Goal: Task Accomplishment & Management: Use online tool/utility

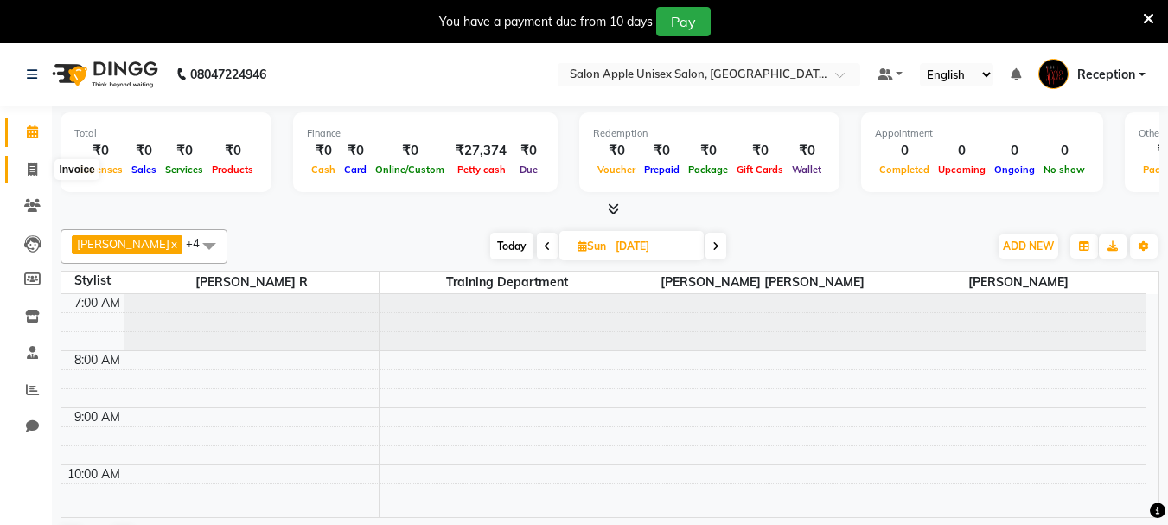
click at [29, 169] on icon at bounding box center [33, 169] width 10 height 13
select select "service"
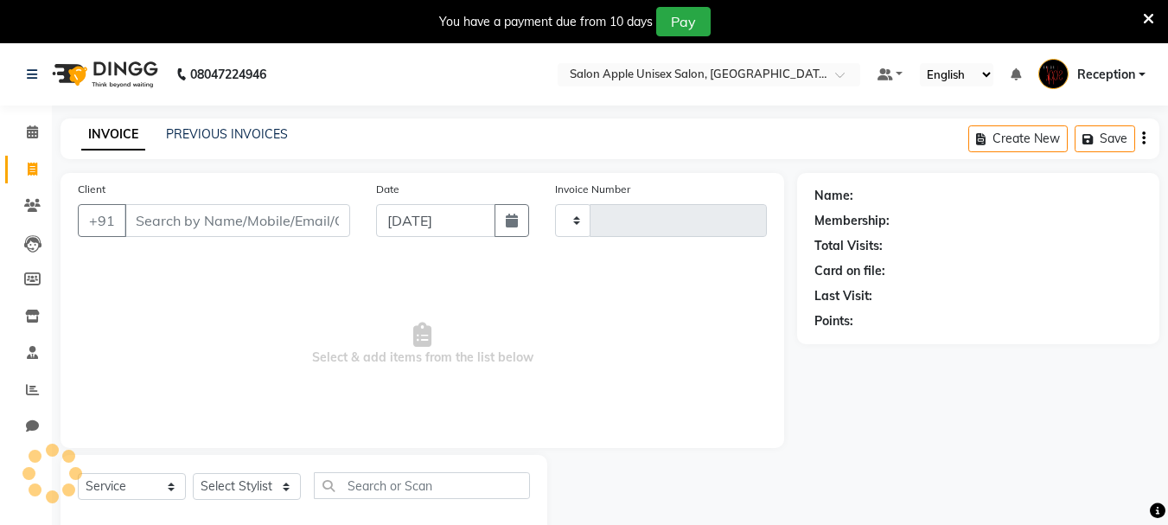
type input "1022"
select select "92"
click at [208, 227] on input "Client" at bounding box center [238, 220] width 226 height 33
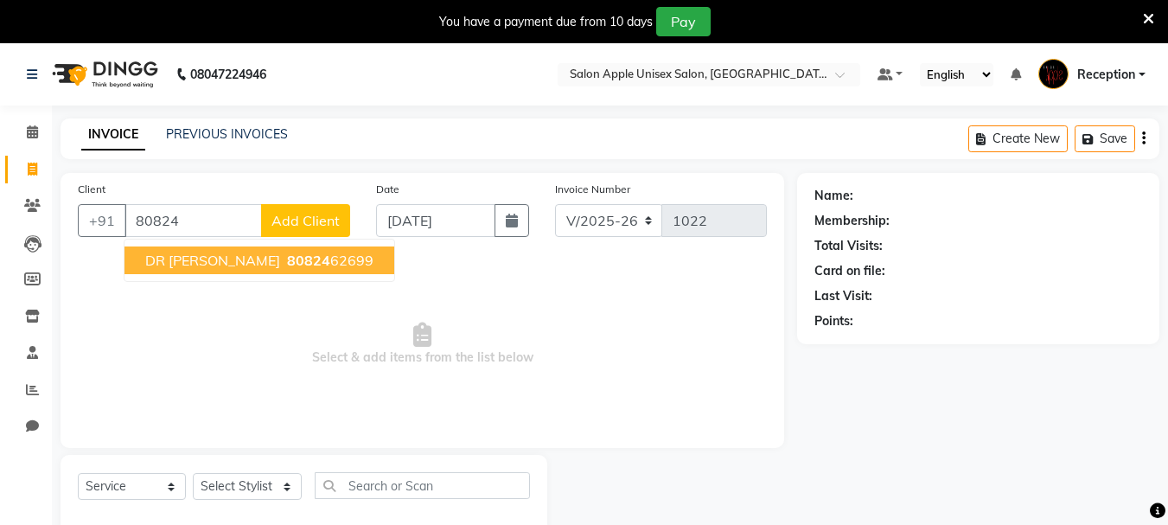
click at [284, 267] on ngb-highlight "80824 62699" at bounding box center [329, 260] width 90 height 17
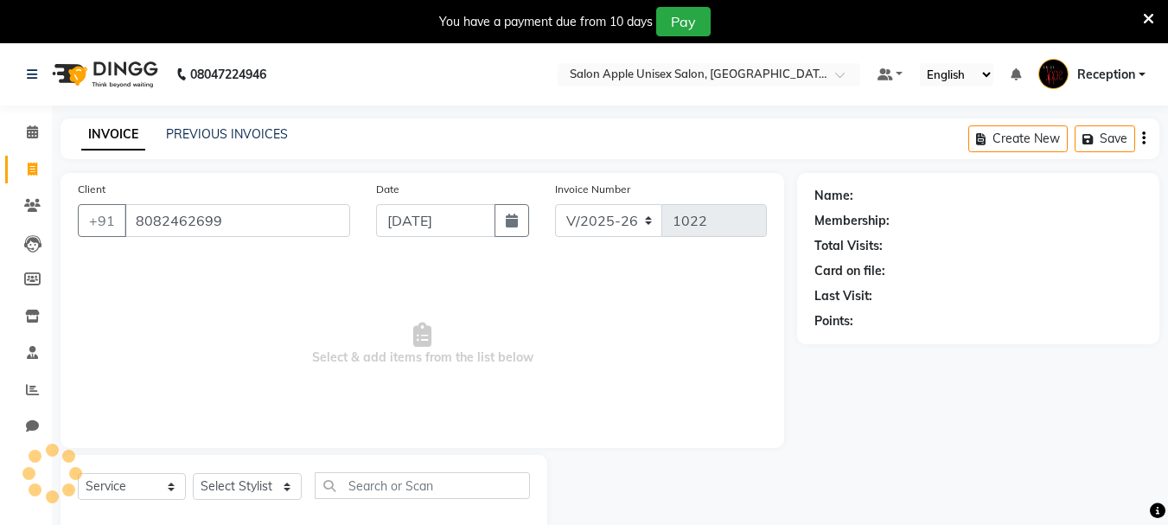
type input "8082462699"
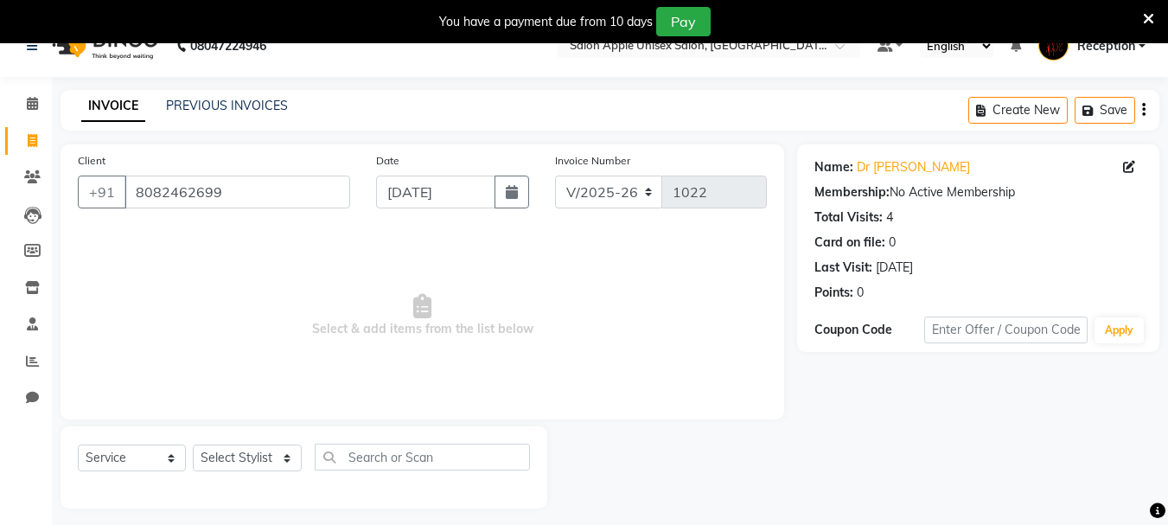
scroll to position [43, 0]
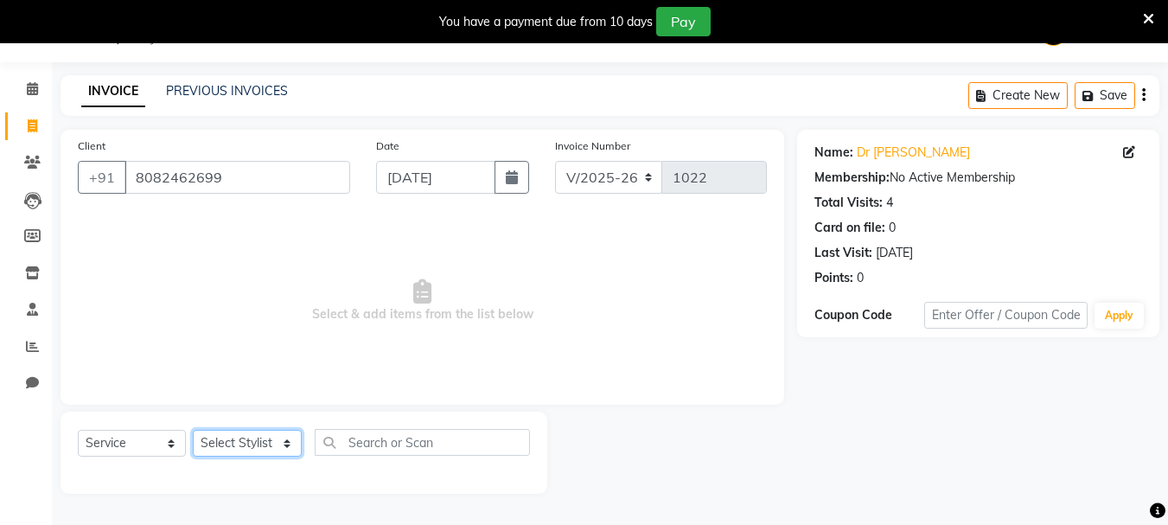
click at [287, 442] on select "Select Stylist [PERSON_NAME] R [PERSON_NAME] Reception [PERSON_NAME] training d…" at bounding box center [247, 443] width 109 height 27
select select "87134"
click at [193, 430] on select "Select Stylist [PERSON_NAME] R [PERSON_NAME] Reception [PERSON_NAME] training d…" at bounding box center [247, 443] width 109 height 27
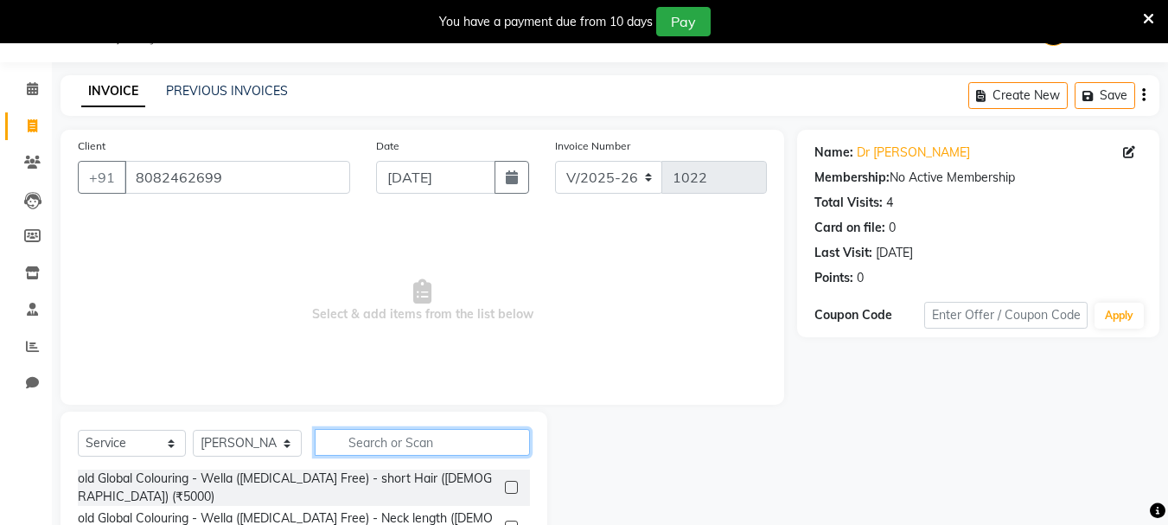
click at [355, 447] on input "text" at bounding box center [422, 442] width 215 height 27
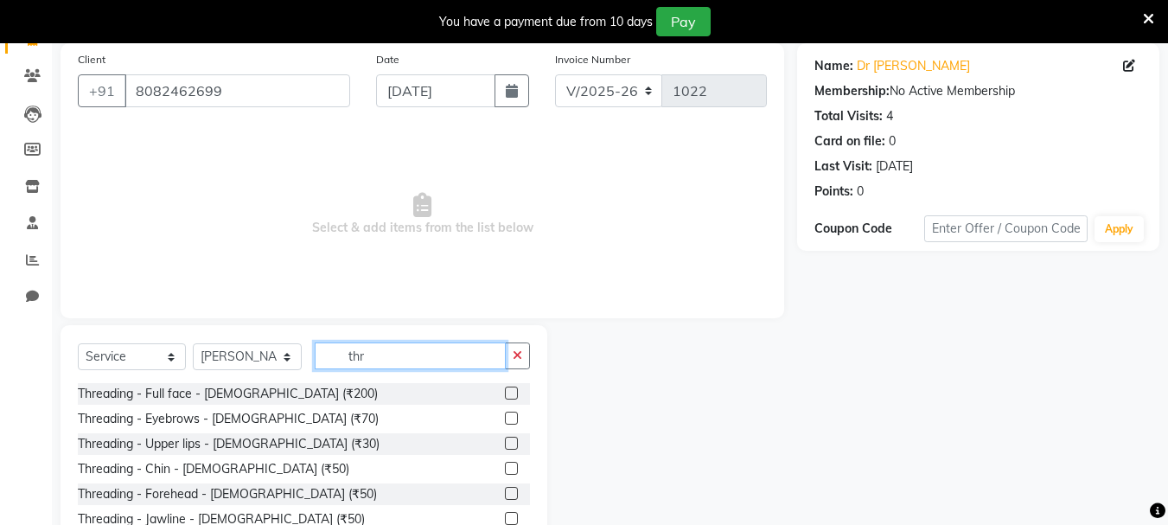
scroll to position [211, 0]
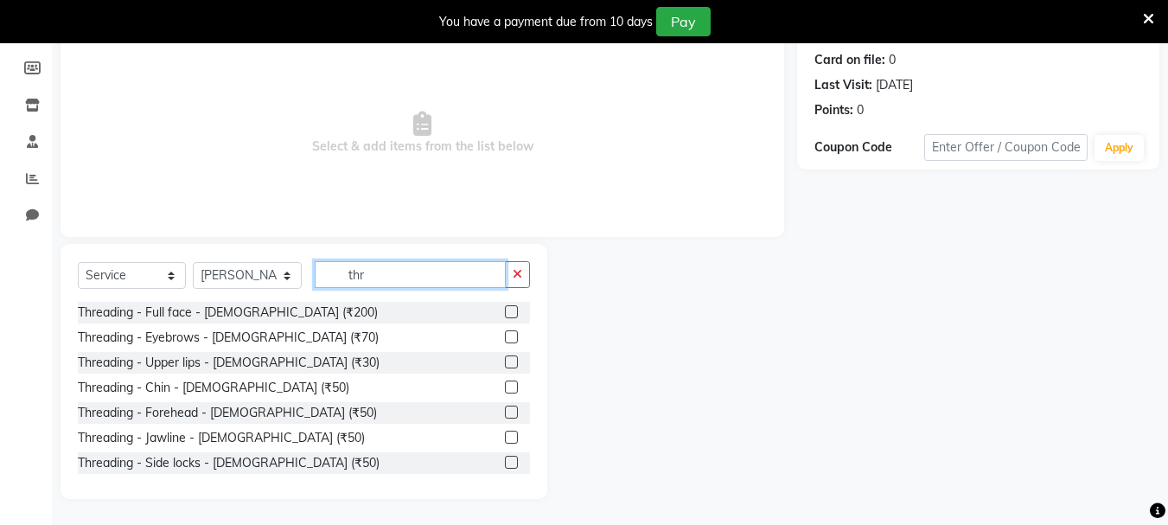
type input "thr"
click at [505, 337] on label at bounding box center [511, 336] width 13 height 13
click at [505, 337] on input "checkbox" at bounding box center [510, 337] width 11 height 11
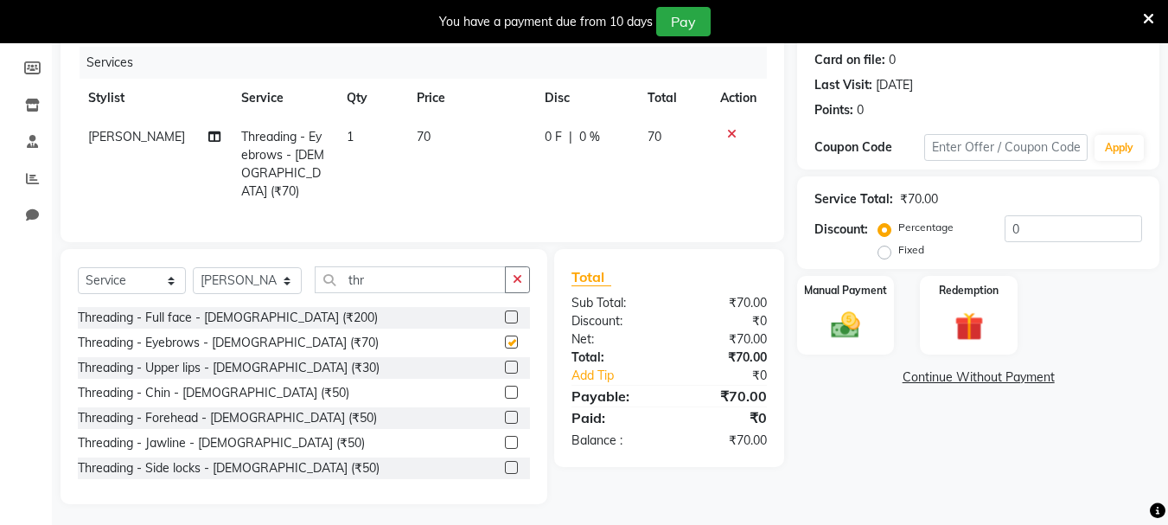
checkbox input "false"
click at [505, 363] on label at bounding box center [511, 367] width 13 height 13
click at [505, 363] on input "checkbox" at bounding box center [510, 367] width 11 height 11
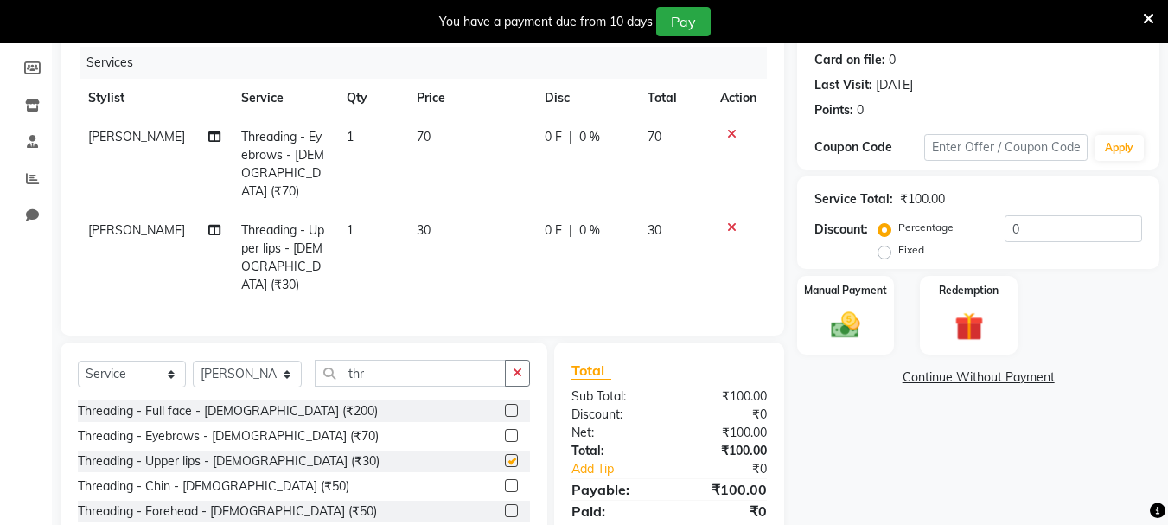
checkbox input "false"
click at [839, 318] on img at bounding box center [845, 325] width 48 height 35
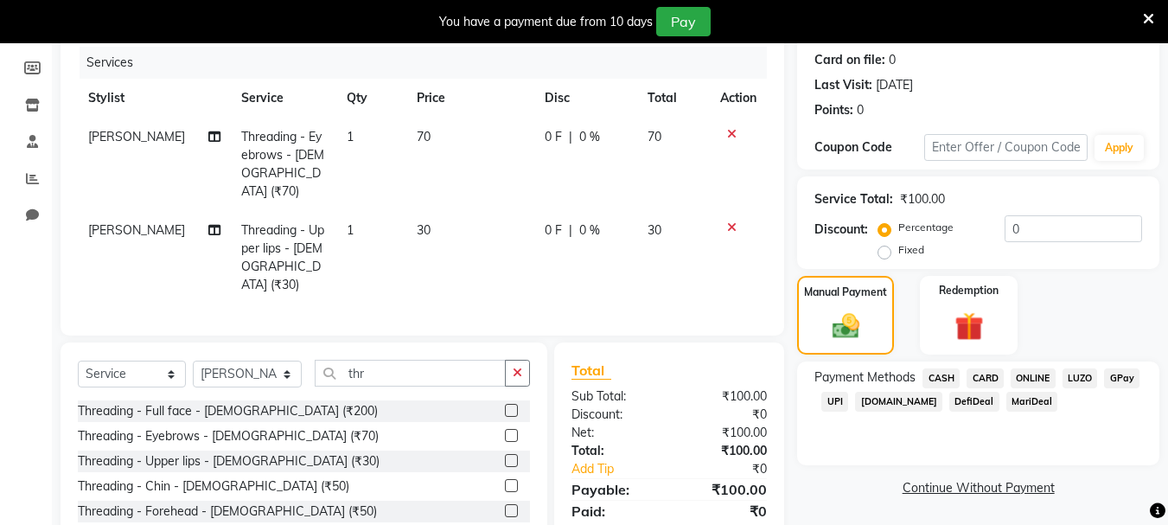
click at [1039, 377] on span "ONLINE" at bounding box center [1033, 378] width 45 height 20
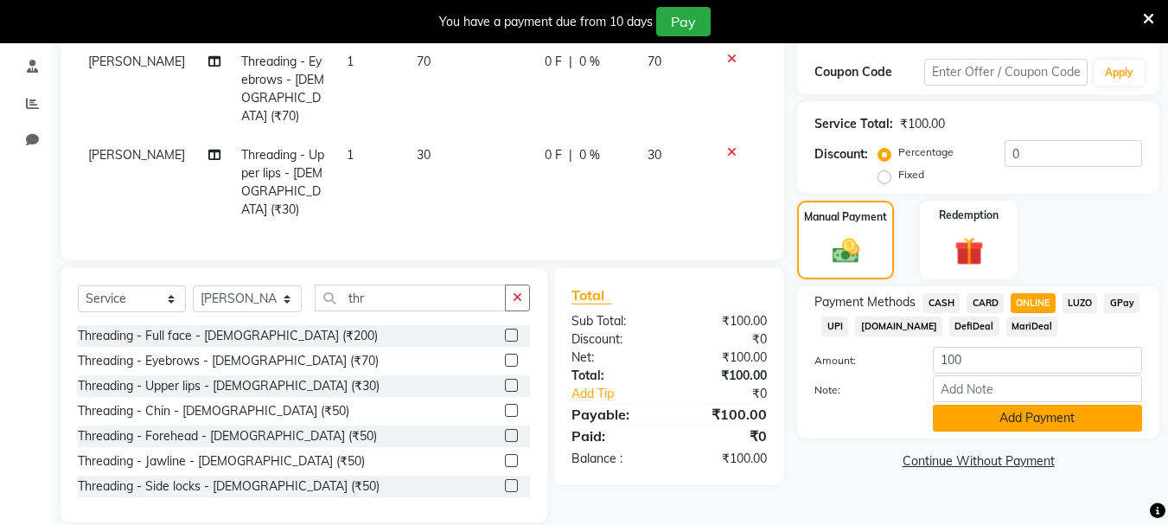
click at [1027, 413] on button "Add Payment" at bounding box center [1037, 418] width 209 height 27
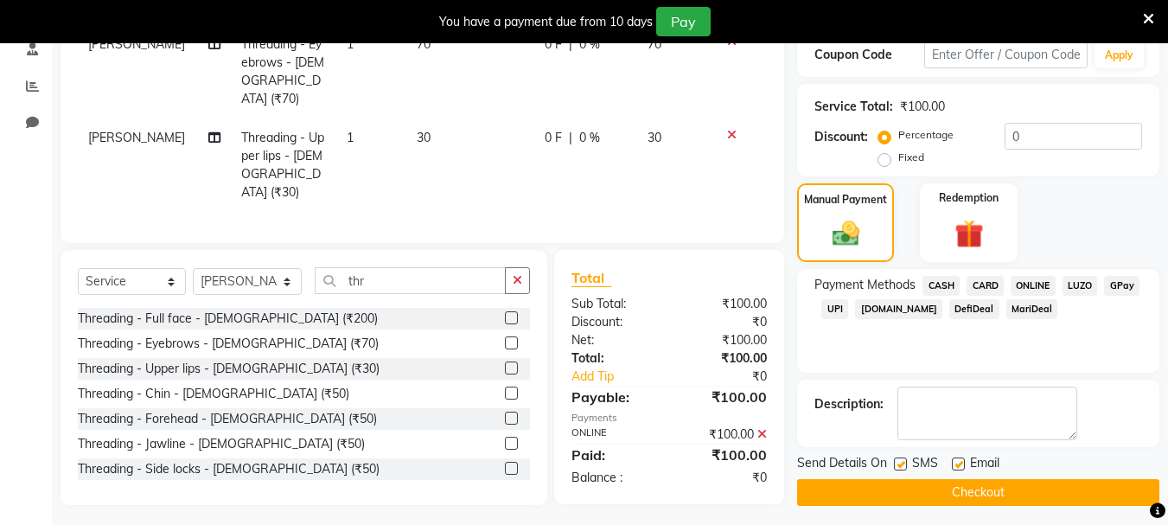
scroll to position [310, 0]
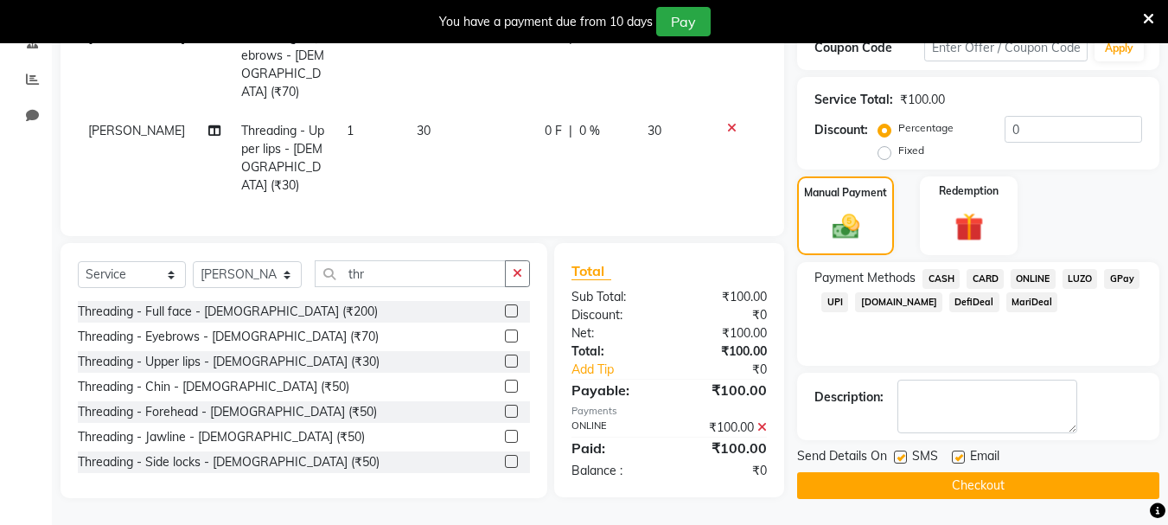
click at [1008, 476] on button "Checkout" at bounding box center [978, 485] width 362 height 27
